Goal: Navigation & Orientation: Find specific page/section

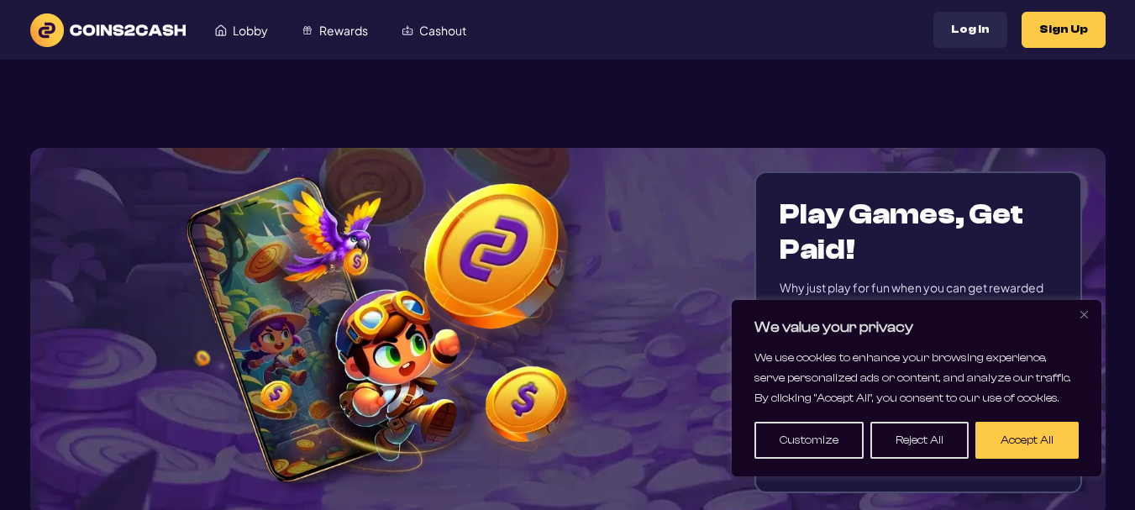
click at [1087, 313] on img "Close" at bounding box center [1085, 315] width 8 height 8
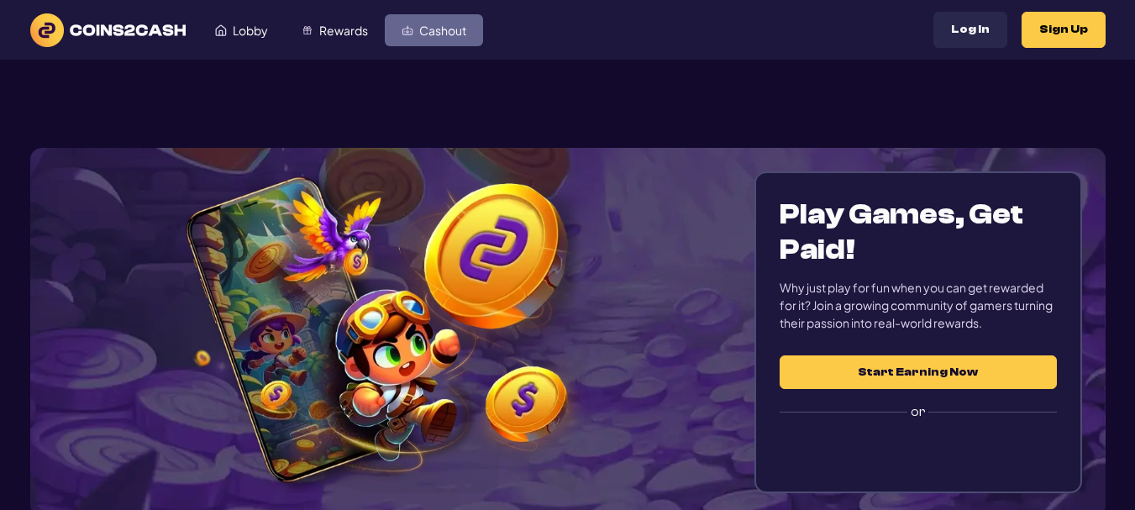
click at [433, 29] on span "Cashout" at bounding box center [442, 30] width 47 height 12
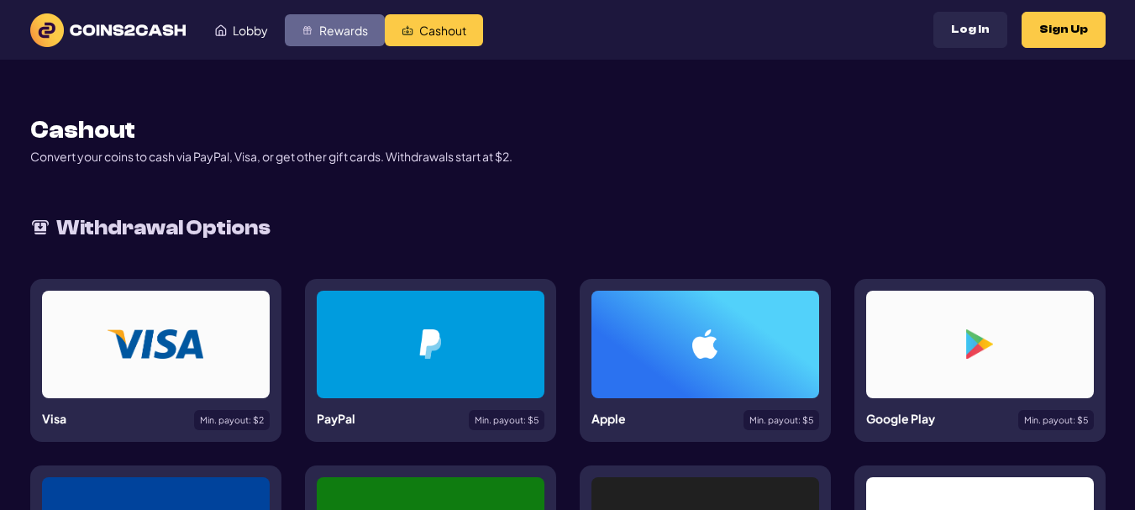
click at [328, 30] on span "Rewards" at bounding box center [343, 30] width 49 height 12
